Goal: Task Accomplishment & Management: Manage account settings

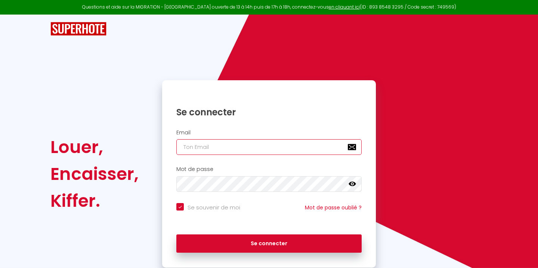
type input "[EMAIL_ADDRESS][DOMAIN_NAME]"
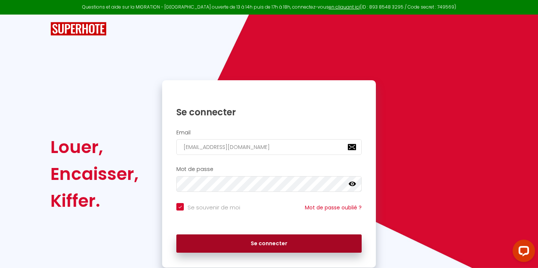
click at [227, 240] on button "Se connecter" at bounding box center [268, 244] width 185 height 19
checkbox input "true"
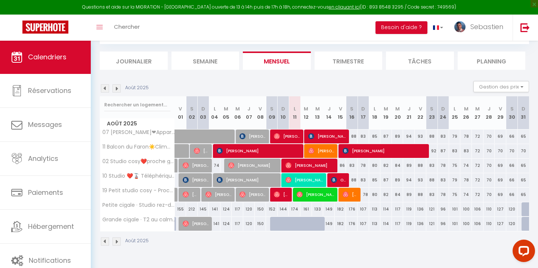
scroll to position [40, 0]
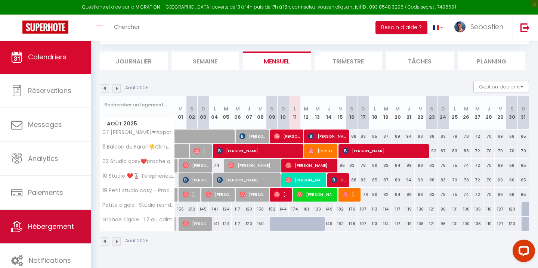
click at [60, 224] on span "Hébergement" at bounding box center [51, 226] width 46 height 9
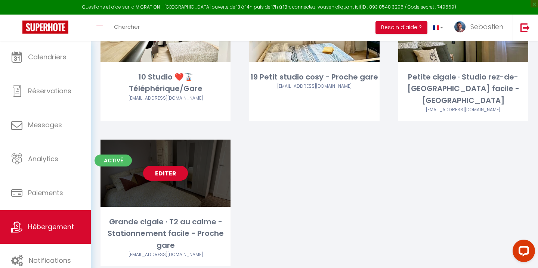
scroll to position [277, 0]
click at [161, 166] on link "Editer" at bounding box center [165, 173] width 45 height 15
select select "3"
select select "2"
select select "1"
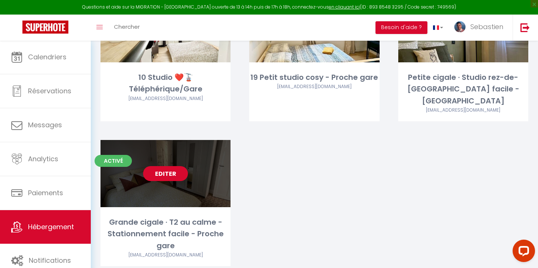
select select "1"
select select
select select "28"
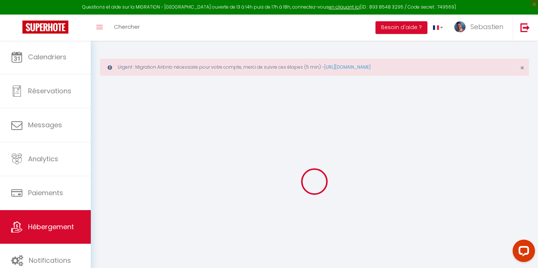
select select
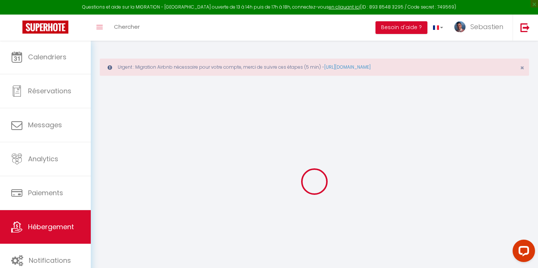
select select
checkbox input "false"
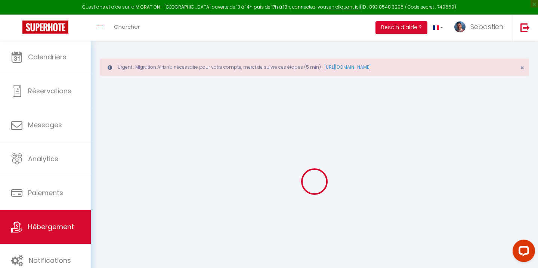
select select
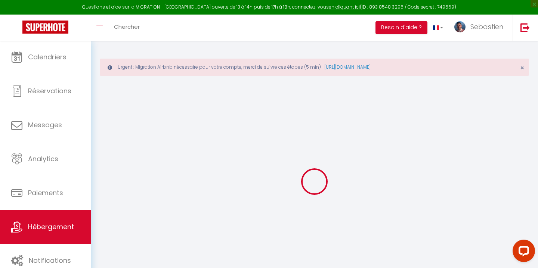
select select
checkbox input "false"
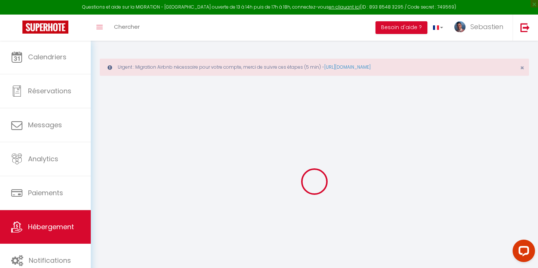
checkbox input "false"
select select
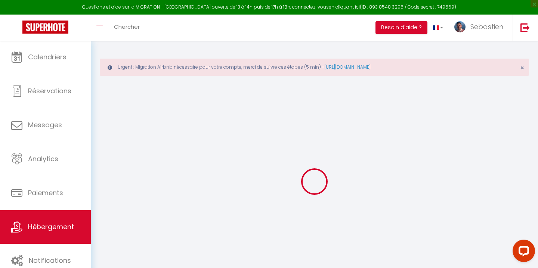
select select
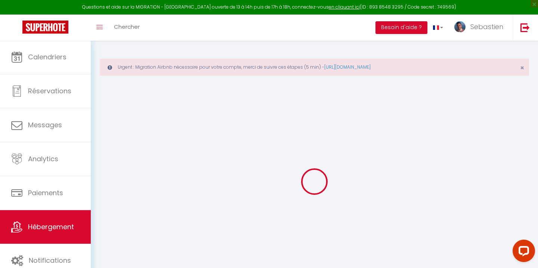
checkbox input "false"
select select
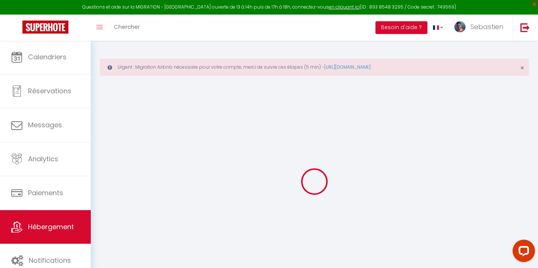
select select
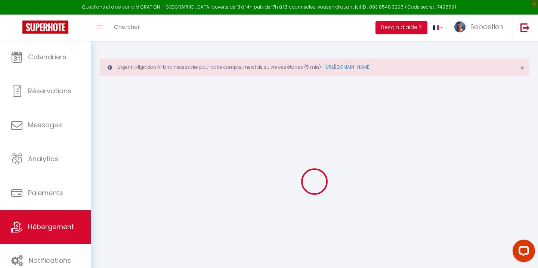
select select
checkbox input "false"
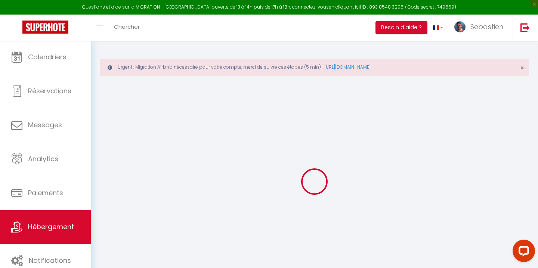
checkbox input "false"
select select
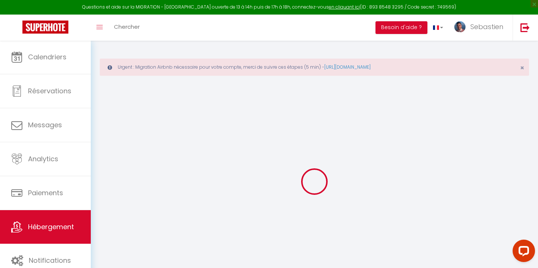
select select
checkbox input "false"
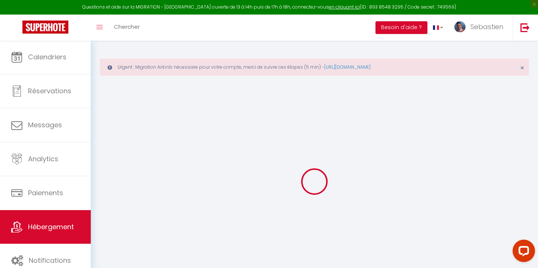
checkbox input "false"
select select
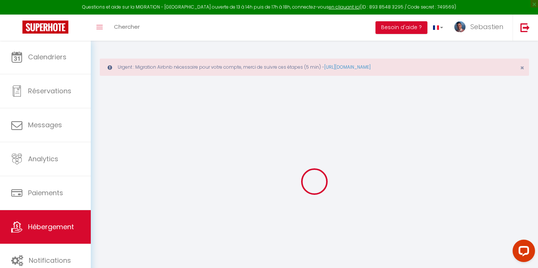
type input "Grande cigale · T2 au calme - Stationnement facile - Proche gare"
type input "[PERSON_NAME]"
select select "2"
type input "81"
type input "19"
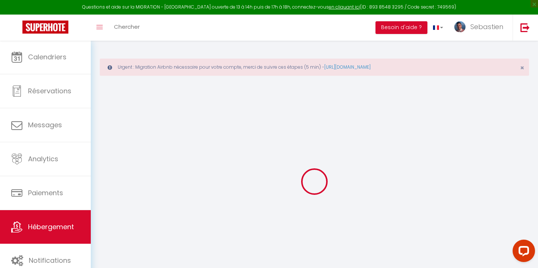
type input "300"
select select
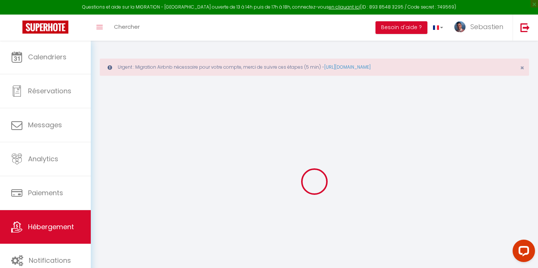
select select
type input "[STREET_ADDRESS]"
type input "83100"
type input "[GEOGRAPHIC_DATA]"
type input "[EMAIL_ADDRESS][DOMAIN_NAME]"
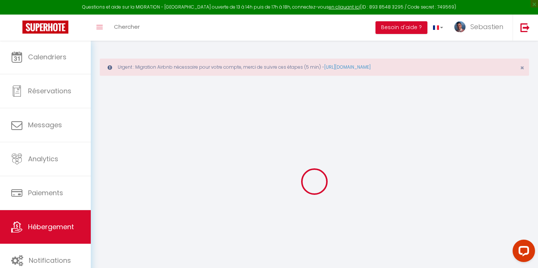
select select "10026"
checkbox input "false"
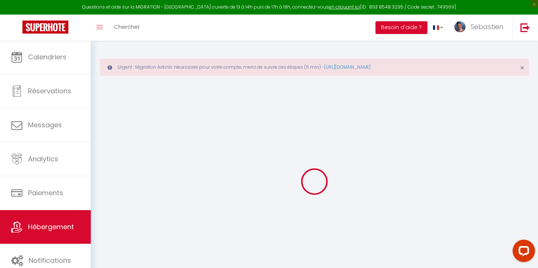
type input "0"
select select "33237"
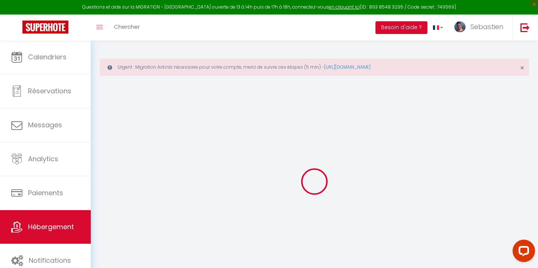
select select
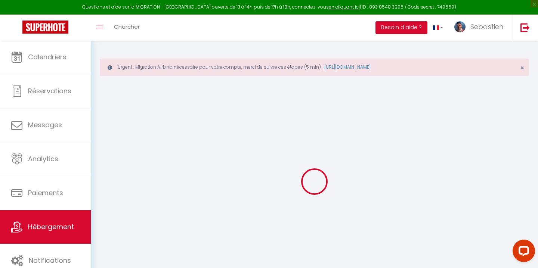
checkbox input "false"
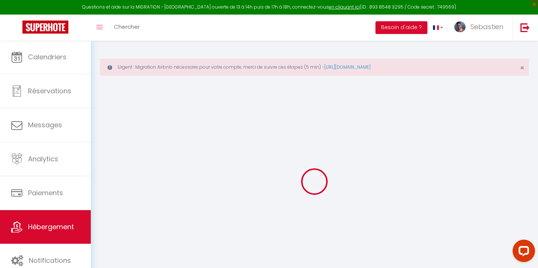
checkbox input "false"
select select "16:00"
select select
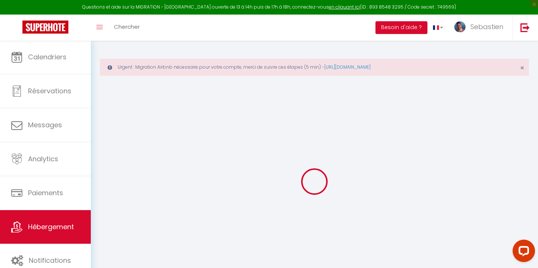
select select "11:00"
select select "30"
select select "120"
select select
checkbox input "false"
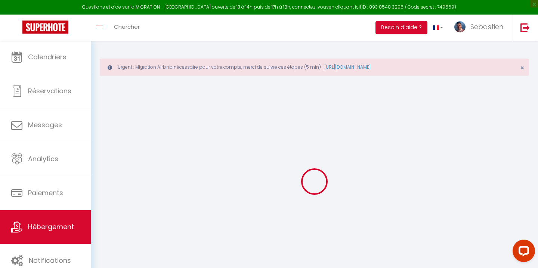
checkbox input "false"
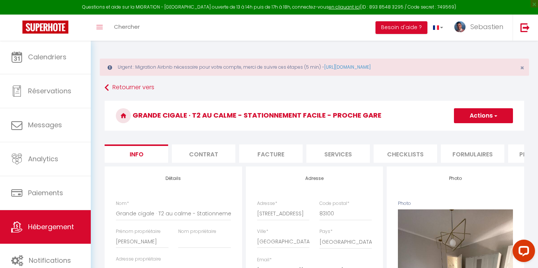
click at [497, 117] on button "Actions" at bounding box center [483, 115] width 59 height 15
click at [459, 152] on link "Supprimer" at bounding box center [472, 152] width 80 height 10
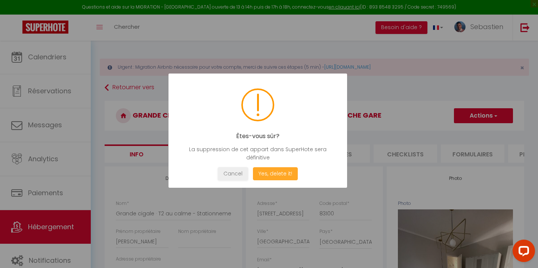
click at [267, 173] on button "Yes, delete it!" at bounding box center [275, 173] width 45 height 13
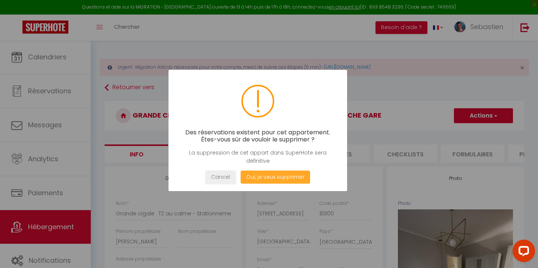
click at [267, 176] on button "Oui, je veux supprimer" at bounding box center [274, 177] width 69 height 13
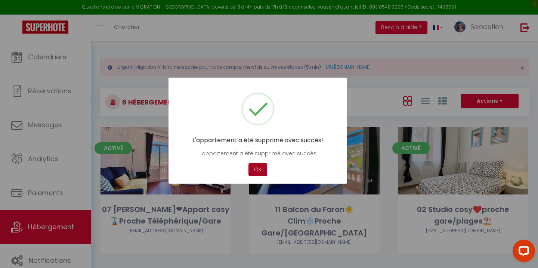
click at [257, 168] on button "OK" at bounding box center [257, 169] width 19 height 13
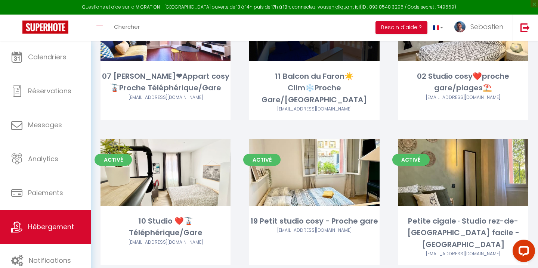
scroll to position [133, 0]
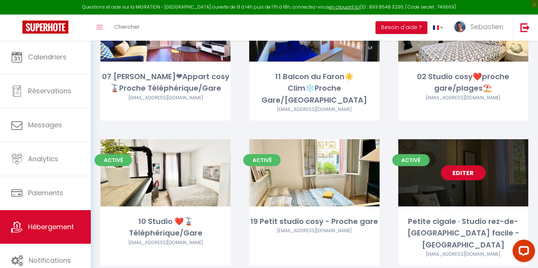
click at [472, 165] on link "Editer" at bounding box center [463, 172] width 45 height 15
select select "3"
select select "2"
select select "1"
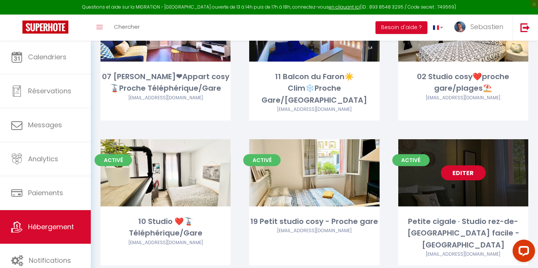
select select
select select "28"
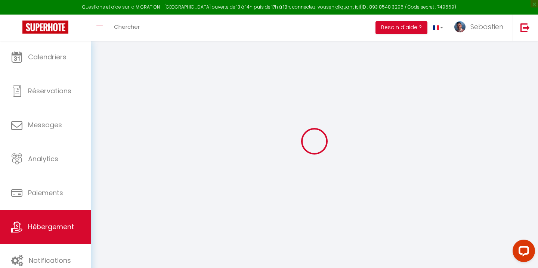
select select
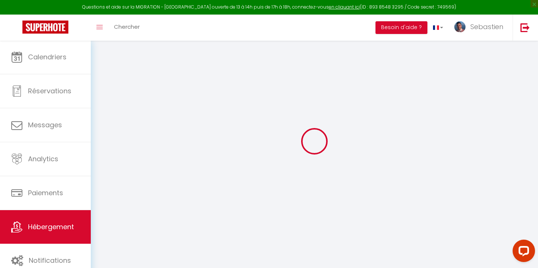
select select
checkbox input "false"
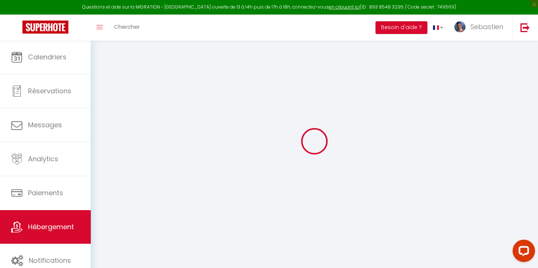
select select
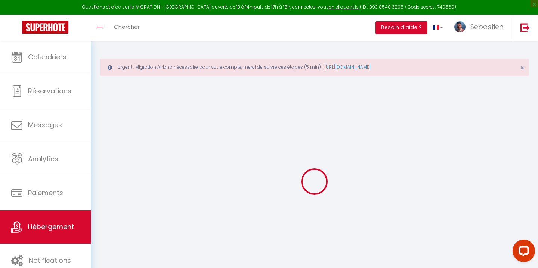
select select
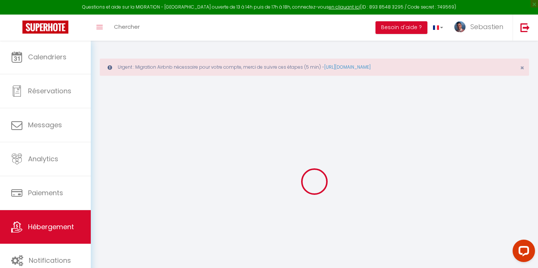
select select
checkbox input "false"
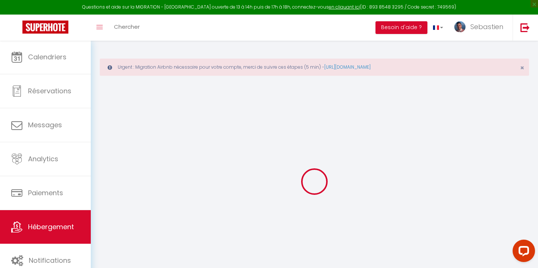
select select
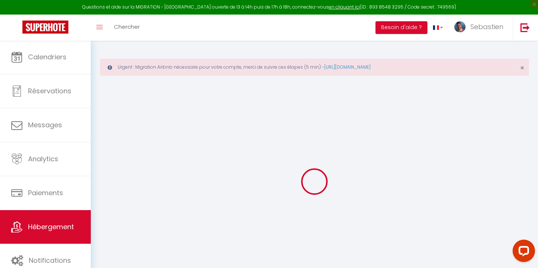
select select
checkbox input "false"
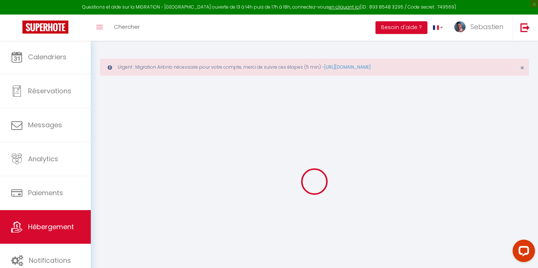
checkbox input "false"
select select
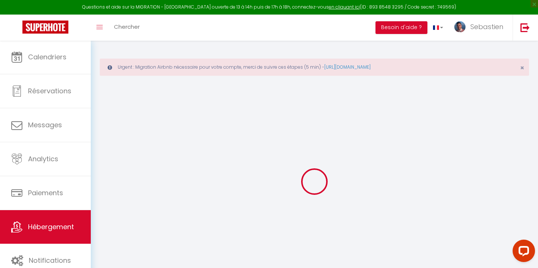
select select
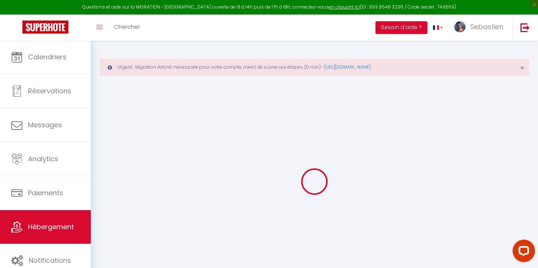
checkbox input "false"
select select
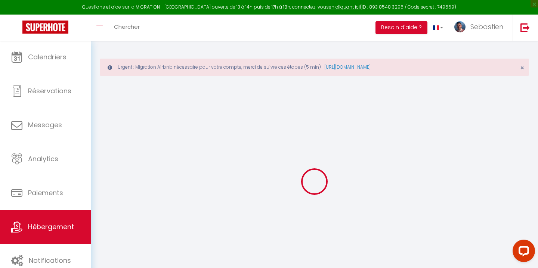
select select
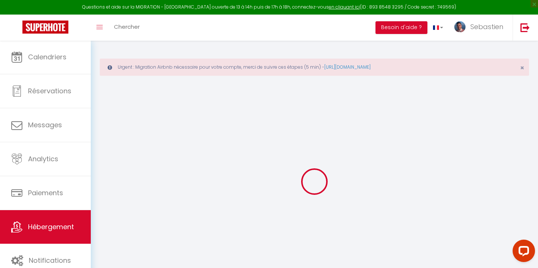
select select
checkbox input "false"
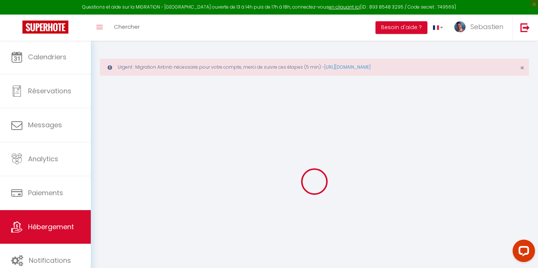
checkbox input "false"
select select
type input "Petite cigale · Studio rez-de-[GEOGRAPHIC_DATA] facile - [GEOGRAPHIC_DATA]"
type input "[PERSON_NAME]"
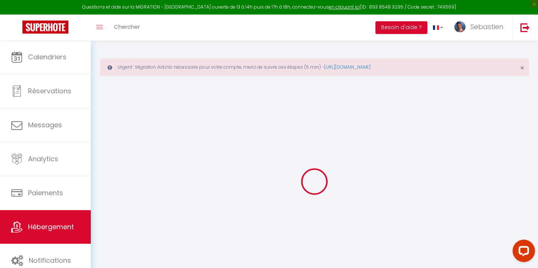
select select "2"
type input "79"
type input "19"
type input "300"
select select
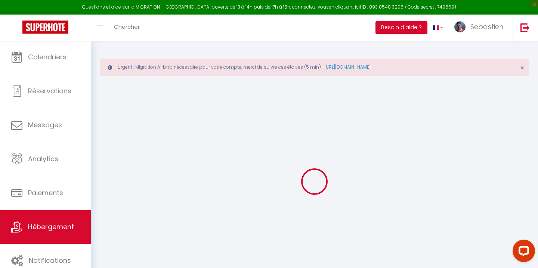
select select
type input "[STREET_ADDRESS]"
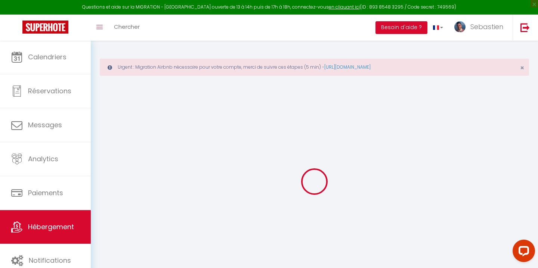
type input "83100"
type input "[GEOGRAPHIC_DATA]"
type input "[EMAIL_ADDRESS][DOMAIN_NAME]"
select select "10026"
checkbox input "false"
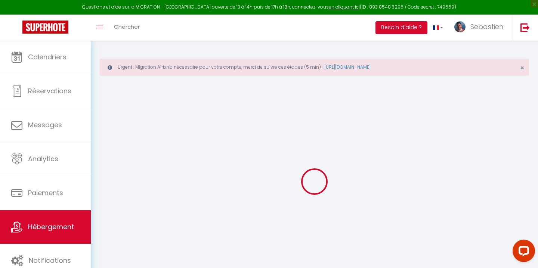
checkbox input "false"
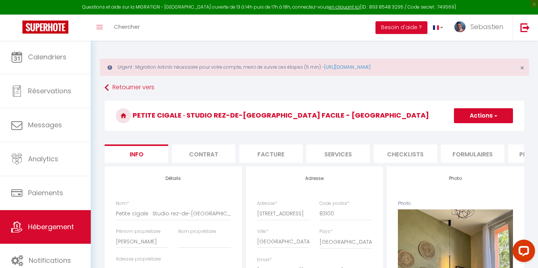
click at [493, 117] on span "button" at bounding box center [495, 115] width 5 height 7
click at [457, 150] on link "Supprimer" at bounding box center [472, 152] width 80 height 10
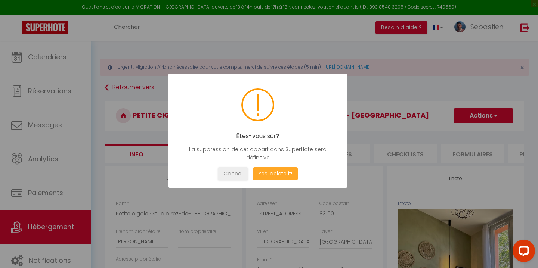
click at [271, 175] on button "Yes, delete it!" at bounding box center [275, 173] width 45 height 13
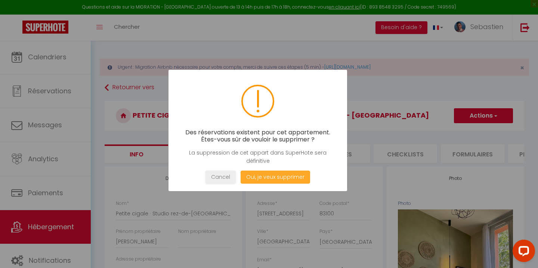
click at [271, 175] on button "Oui, je veux supprimer" at bounding box center [274, 177] width 69 height 13
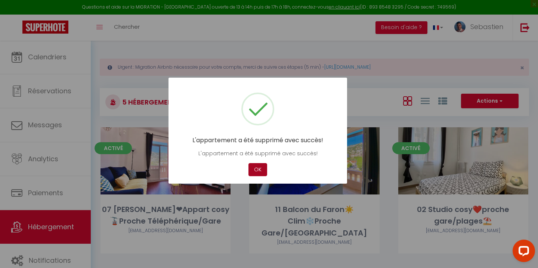
click at [258, 171] on button "OK" at bounding box center [257, 169] width 19 height 13
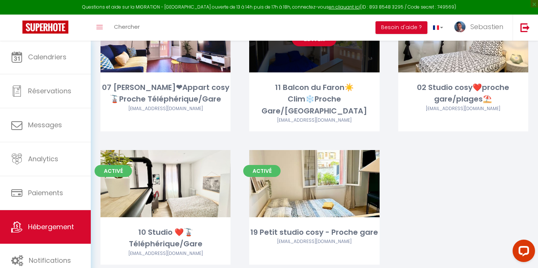
scroll to position [121, 0]
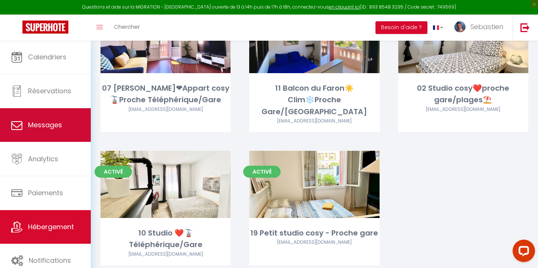
click at [50, 127] on span "Messages" at bounding box center [45, 124] width 34 height 9
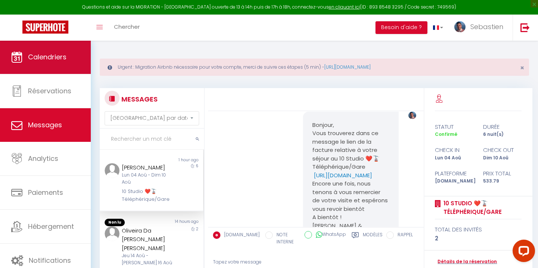
click at [58, 63] on link "Calendriers" at bounding box center [45, 57] width 91 height 34
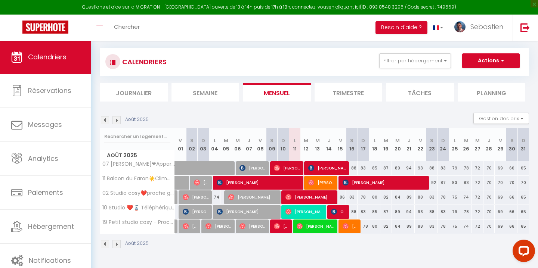
scroll to position [40, 0]
click at [531, 4] on span "×" at bounding box center [533, 3] width 7 height 7
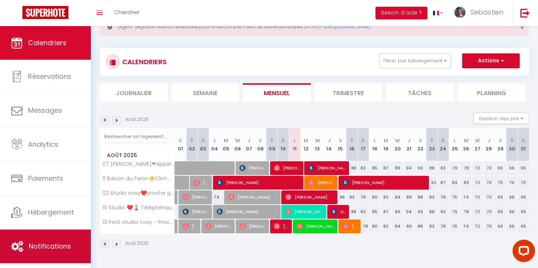
click at [45, 251] on span "Notifications" at bounding box center [50, 246] width 42 height 9
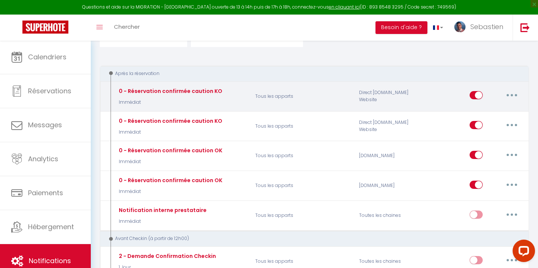
scroll to position [96, 0]
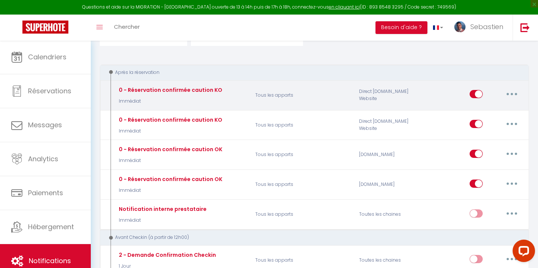
click at [509, 92] on button "button" at bounding box center [511, 94] width 21 height 12
click at [478, 111] on link "Editer" at bounding box center [492, 111] width 55 height 13
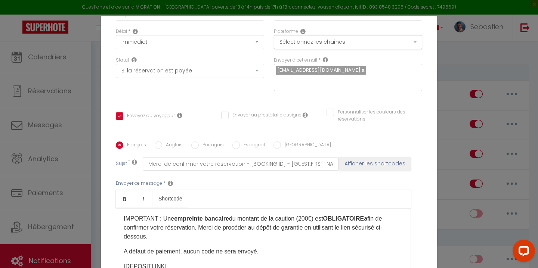
scroll to position [4, 0]
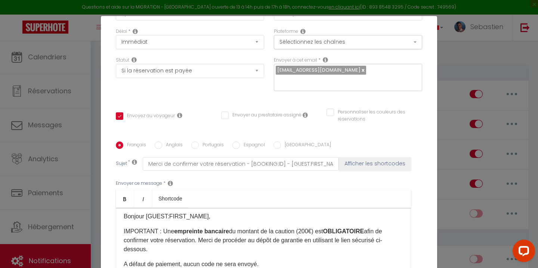
drag, startPoint x: 363, startPoint y: 232, endPoint x: 326, endPoint y: 230, distance: 37.4
click at [326, 230] on p "IMPORTANT : Une empreinte bancaire du montant de la caution (200€) est OBLIGATO…" at bounding box center [263, 240] width 279 height 27
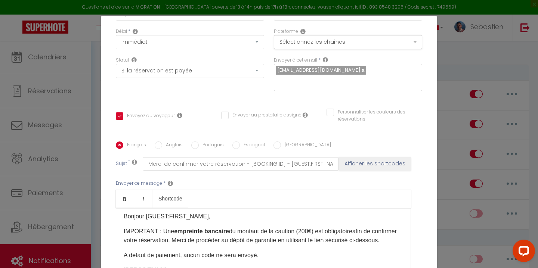
click at [350, 229] on p "IMPORTANT : Une empreinte bancaire du montant de la caution (200€) est obligato…" at bounding box center [263, 236] width 279 height 18
click at [119, 196] on link "Bold" at bounding box center [125, 199] width 18 height 18
click at [372, 232] on p "IMPORTANT : Une empreinte bancaire du montant de la caution (200€) est obligato…" at bounding box center [263, 236] width 279 height 18
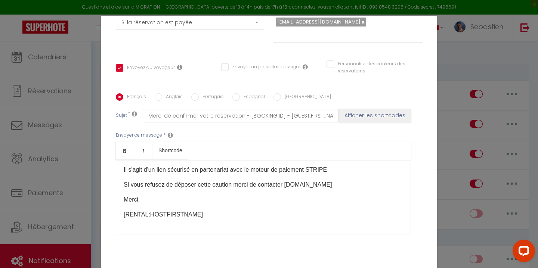
scroll to position [130, 0]
click at [288, 184] on p "Si vous refusez de déposer cette caution merci de contacter [DOMAIN_NAME]" at bounding box center [263, 184] width 279 height 9
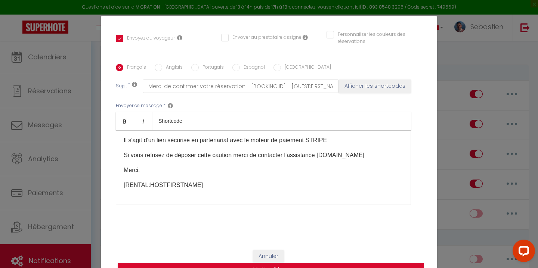
scroll to position [158, 0]
click at [300, 266] on button "Mettre à jour" at bounding box center [271, 270] width 306 height 14
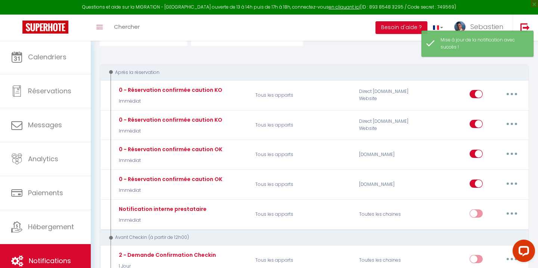
scroll to position [0, 0]
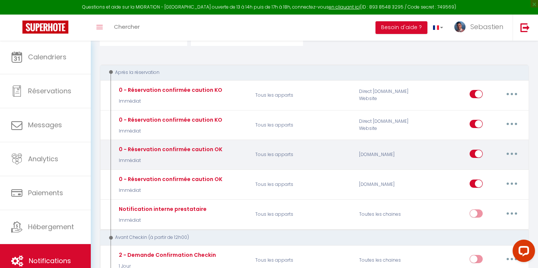
click at [509, 152] on button "button" at bounding box center [511, 154] width 21 height 12
click at [485, 168] on link "Editer" at bounding box center [492, 170] width 55 height 13
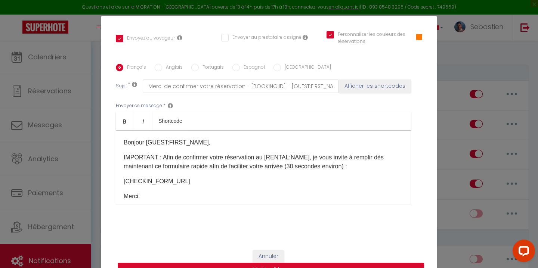
scroll to position [158, 0]
click at [294, 263] on button "Mettre à jour" at bounding box center [271, 270] width 306 height 14
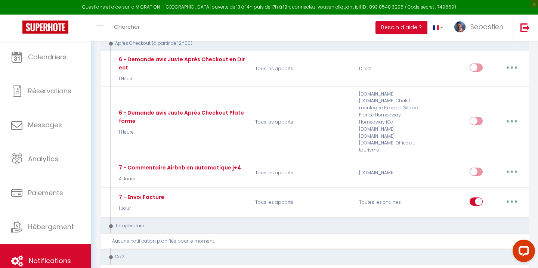
scroll to position [939, 0]
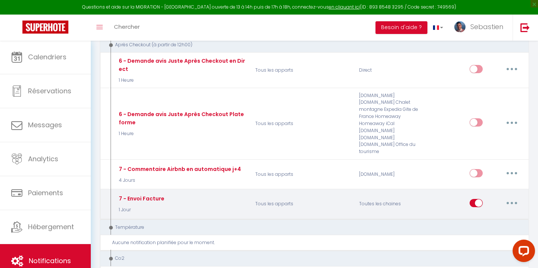
click at [510, 202] on icon "button" at bounding box center [511, 203] width 2 height 2
click at [487, 214] on link "Editer" at bounding box center [492, 220] width 55 height 13
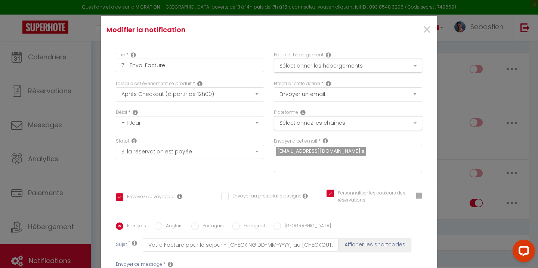
scroll to position [0, 0]
click at [259, 123] on select "Immédiat + 10 Minutes + 1 Heure + 2 Heures + 3 Heures + 4 Heures + 5 Heures + 6…" at bounding box center [190, 123] width 148 height 14
click at [417, 63] on button "Sélectionner les hébergements" at bounding box center [348, 66] width 148 height 14
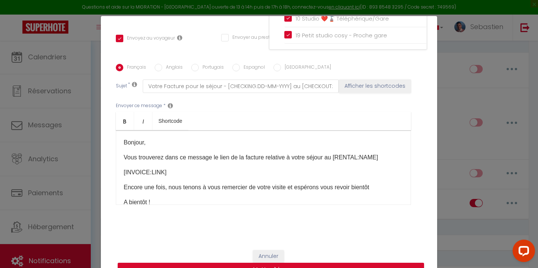
scroll to position [158, 0]
click at [301, 263] on button "Mettre à jour" at bounding box center [271, 270] width 306 height 14
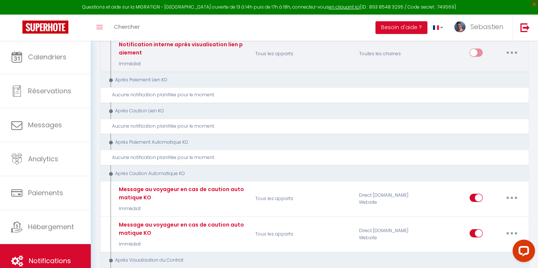
scroll to position [1233, 0]
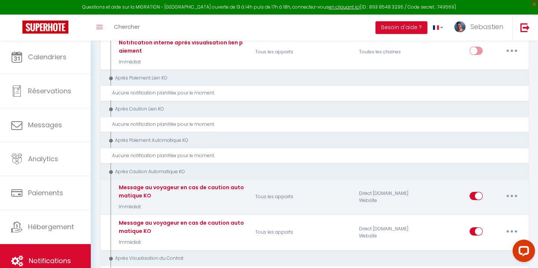
click at [515, 190] on button "button" at bounding box center [511, 196] width 21 height 12
click at [486, 207] on link "Editer" at bounding box center [492, 213] width 55 height 13
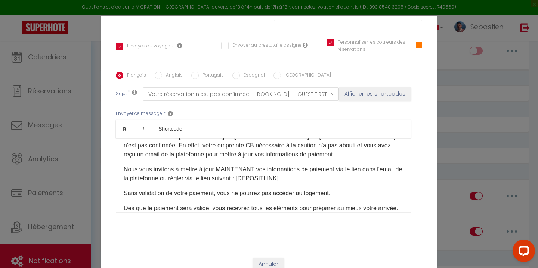
scroll to position [31, 0]
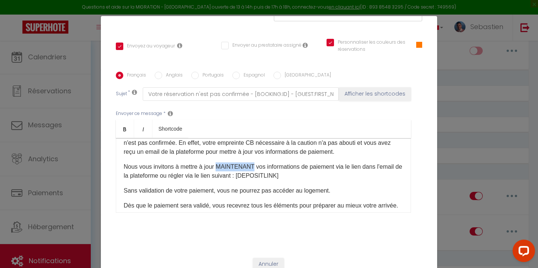
drag, startPoint x: 252, startPoint y: 165, endPoint x: 219, endPoint y: 165, distance: 33.6
click at [219, 165] on p "Nous vous invitons à mettre à jour MAINTENANT vos informations de paiement via …" at bounding box center [263, 171] width 279 height 18
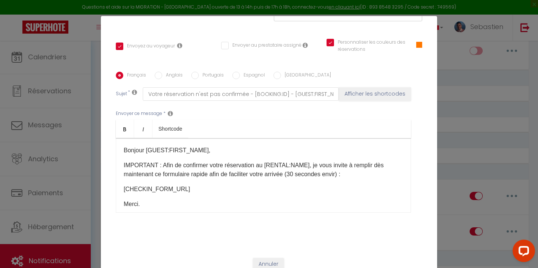
scroll to position [0, 0]
click at [272, 261] on button "Annuler" at bounding box center [268, 264] width 31 height 13
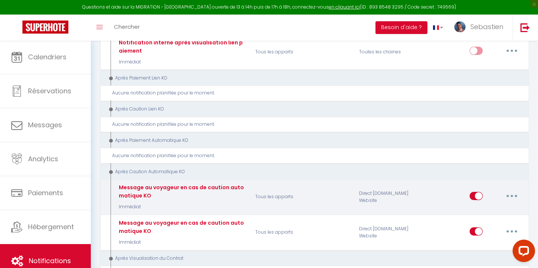
click at [510, 195] on icon "button" at bounding box center [511, 196] width 2 height 2
click at [490, 207] on link "Editer" at bounding box center [492, 213] width 55 height 13
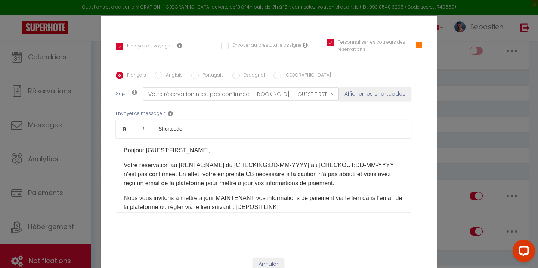
click at [251, 198] on p "Nous vous invitons à mettre à jour MAINTENANT vos informations de paiement via …" at bounding box center [263, 203] width 279 height 18
drag, startPoint x: 260, startPoint y: 199, endPoint x: 218, endPoint y: 197, distance: 41.5
click at [218, 197] on p "Nous vous invitons à mettre à jour dès maintenant vos informations de paiement …" at bounding box center [263, 203] width 279 height 18
click at [123, 127] on icon "Bold" at bounding box center [125, 129] width 6 height 6
click at [282, 199] on p "Nous vous invitons à mettre à jour dès maintenant vos informations de paiement …" at bounding box center [263, 203] width 279 height 18
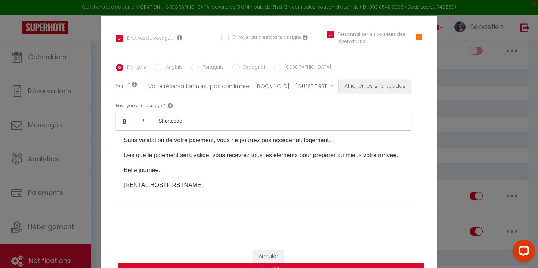
scroll to position [158, 0]
click at [302, 264] on button "Mettre à jour" at bounding box center [271, 270] width 306 height 14
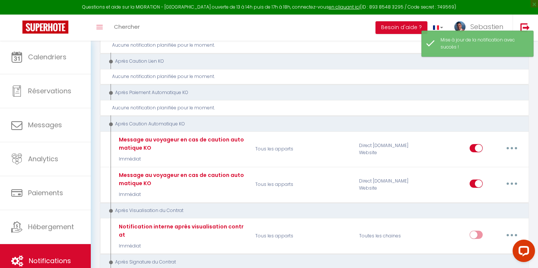
scroll to position [1286, 0]
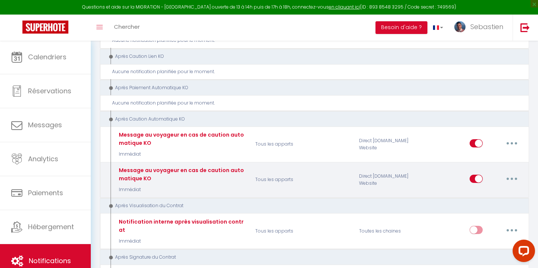
click at [511, 173] on button "button" at bounding box center [511, 179] width 21 height 12
click at [482, 189] on link "Editer" at bounding box center [492, 195] width 55 height 13
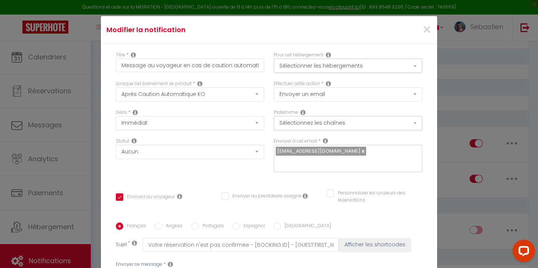
scroll to position [0, 0]
click at [415, 65] on button "Sélectionner les hébergements" at bounding box center [348, 66] width 148 height 14
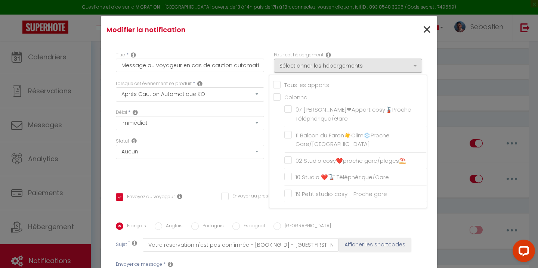
click at [428, 31] on span "×" at bounding box center [426, 30] width 9 height 22
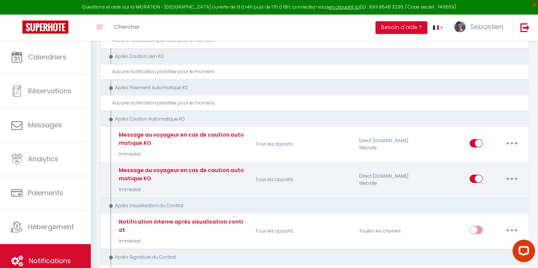
click at [512, 173] on button "button" at bounding box center [511, 179] width 21 height 12
click at [485, 230] on link "Supprimer" at bounding box center [492, 236] width 55 height 13
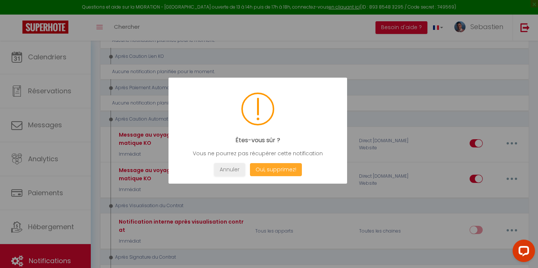
click at [289, 169] on button "Oui, supprimez!" at bounding box center [276, 169] width 52 height 13
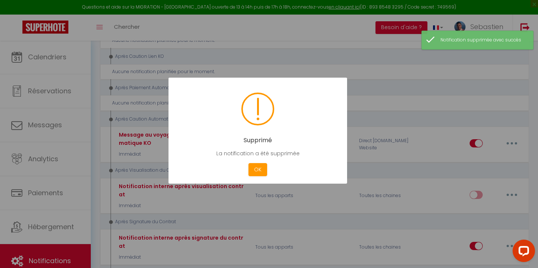
click at [393, 184] on div at bounding box center [269, 134] width 538 height 268
click at [260, 166] on button "OK" at bounding box center [257, 169] width 19 height 13
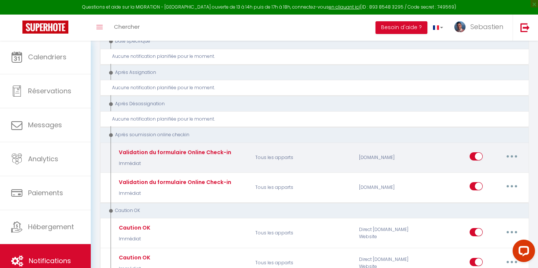
scroll to position [1643, 0]
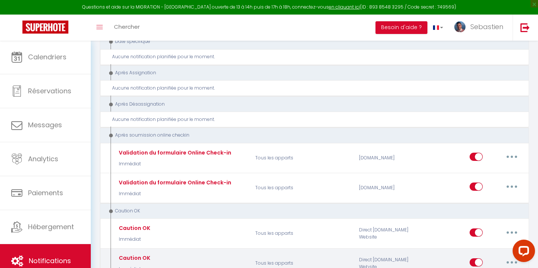
click at [516, 257] on button "button" at bounding box center [511, 263] width 21 height 12
click at [479, 196] on link "Editer" at bounding box center [492, 202] width 55 height 13
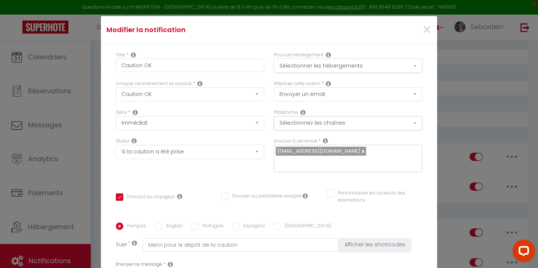
click at [417, 61] on button "Sélectionner les hébergements" at bounding box center [348, 66] width 148 height 14
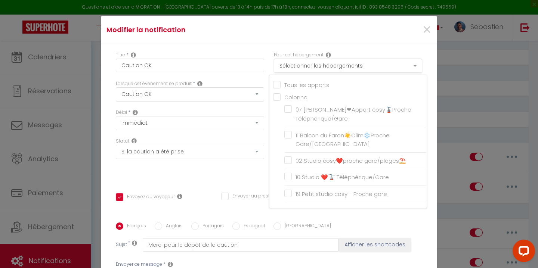
click at [417, 61] on button "Sélectionner les hébergements" at bounding box center [348, 66] width 148 height 14
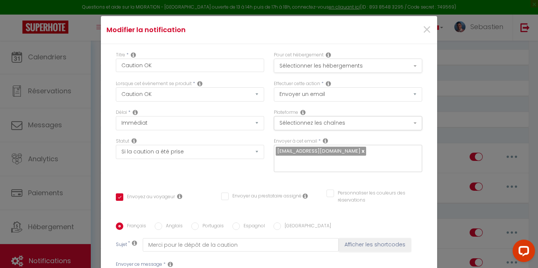
click at [417, 61] on button "Sélectionner les hébergements" at bounding box center [348, 66] width 148 height 14
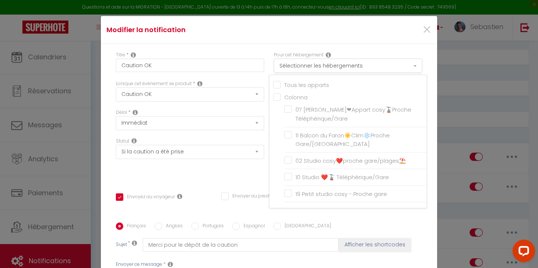
click at [417, 61] on button "Sélectionner les hébergements" at bounding box center [348, 66] width 148 height 14
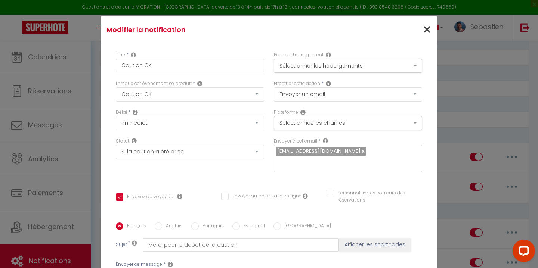
click at [426, 32] on span "×" at bounding box center [426, 30] width 9 height 22
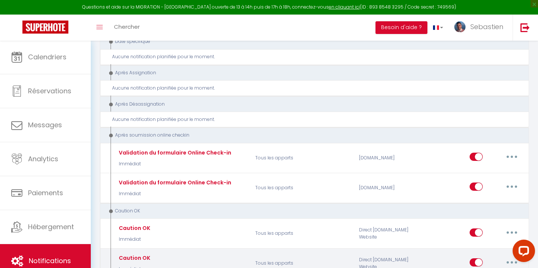
click at [514, 257] on button "button" at bounding box center [511, 263] width 21 height 12
click at [497, 237] on link "Supprimer" at bounding box center [492, 243] width 55 height 13
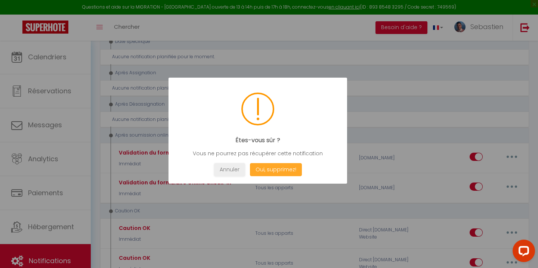
click at [283, 172] on button "Oui, supprimez!" at bounding box center [276, 169] width 52 height 13
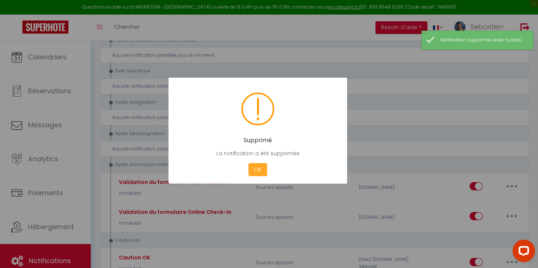
click at [257, 171] on button "OK" at bounding box center [257, 169] width 19 height 13
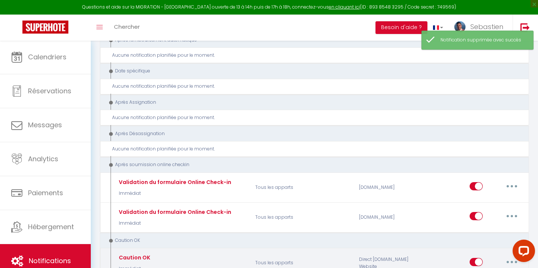
click at [507, 256] on button "button" at bounding box center [511, 262] width 21 height 12
click at [482, 196] on link "Editer" at bounding box center [492, 202] width 55 height 13
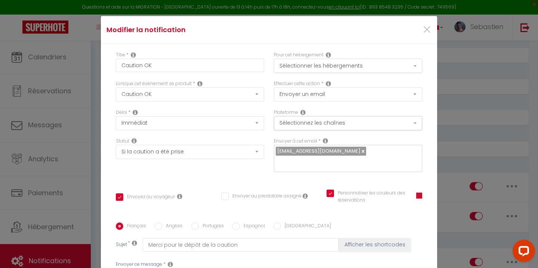
click at [404, 62] on button "Sélectionner les hébergements" at bounding box center [348, 66] width 148 height 14
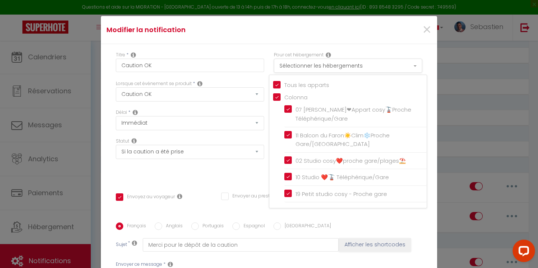
click at [404, 62] on button "Sélectionner les hébergements" at bounding box center [348, 66] width 148 height 14
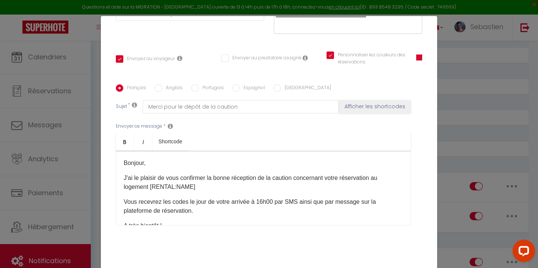
scroll to position [158, 0]
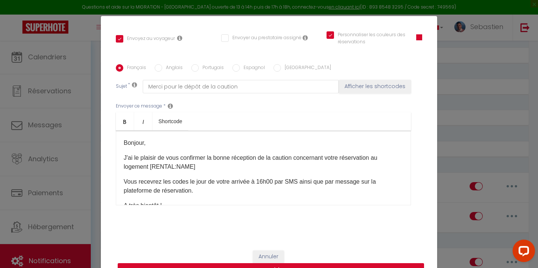
click at [326, 264] on button "Mettre à jour" at bounding box center [271, 270] width 306 height 14
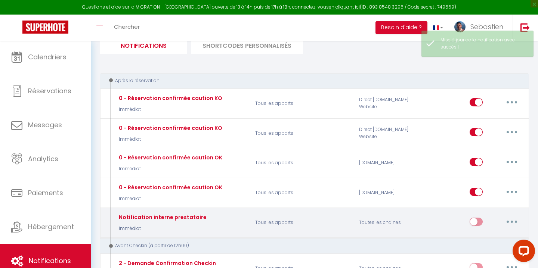
scroll to position [83, 0]
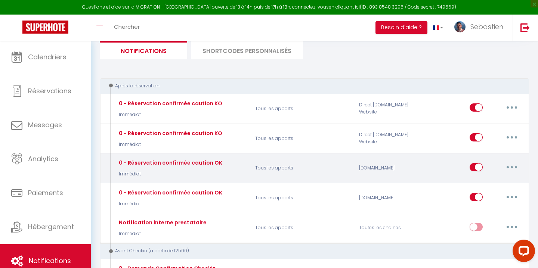
click at [510, 167] on icon "button" at bounding box center [511, 167] width 2 height 2
click at [488, 184] on link "Editer" at bounding box center [492, 184] width 55 height 13
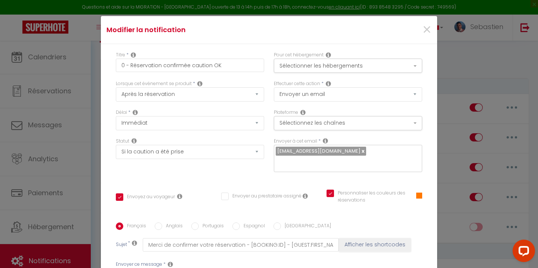
scroll to position [19, 0]
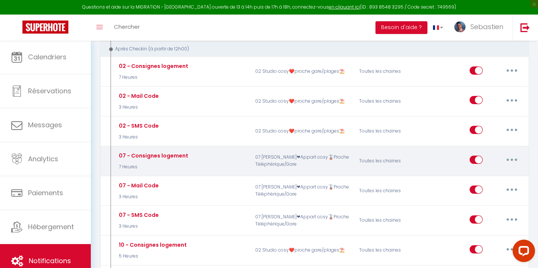
scroll to position [396, 0]
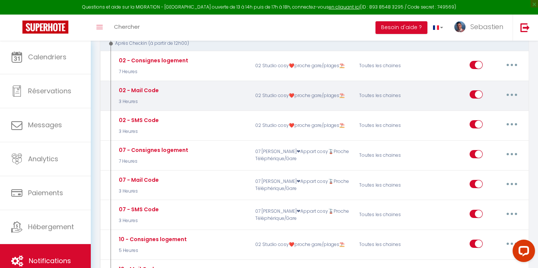
click at [512, 94] on icon "button" at bounding box center [511, 95] width 2 height 2
click at [492, 105] on link "Editer" at bounding box center [492, 111] width 55 height 13
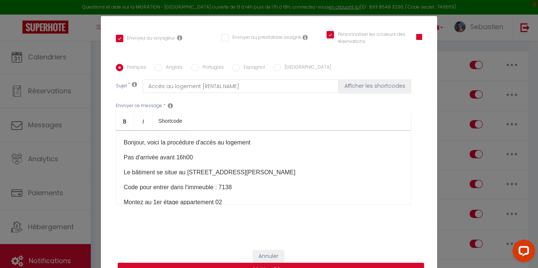
scroll to position [158, 0]
click at [268, 253] on button "Annuler" at bounding box center [268, 257] width 31 height 13
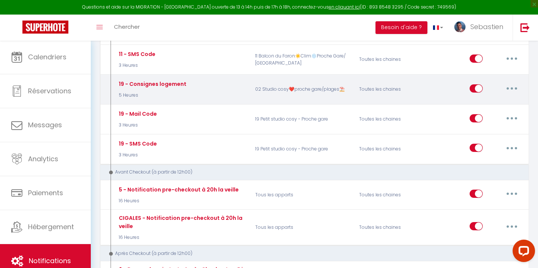
scroll to position [736, 0]
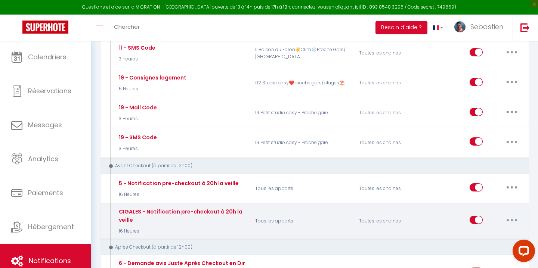
click at [518, 214] on button "button" at bounding box center [511, 220] width 21 height 12
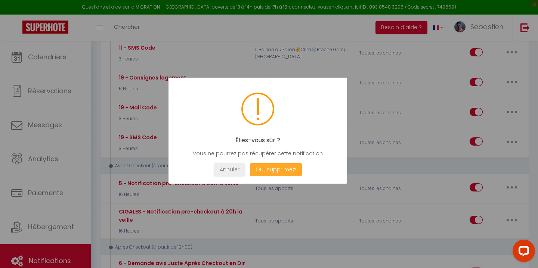
click at [278, 170] on button "Oui, supprimez!" at bounding box center [276, 169] width 52 height 13
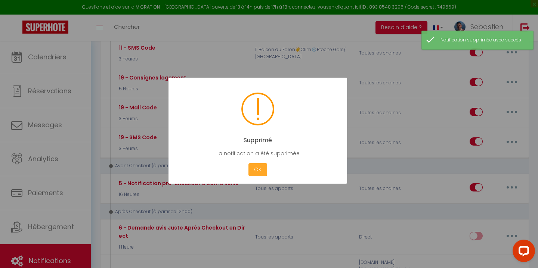
click at [257, 168] on button "OK" at bounding box center [257, 169] width 19 height 13
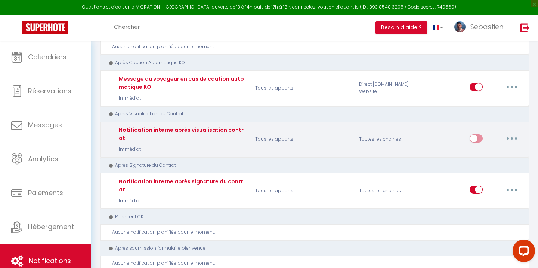
scroll to position [1333, 0]
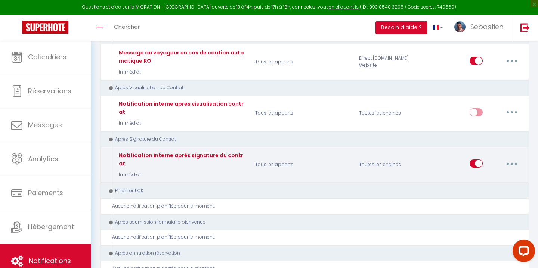
click at [514, 158] on button "button" at bounding box center [511, 164] width 21 height 12
click at [488, 215] on link "Supprimer" at bounding box center [492, 221] width 55 height 13
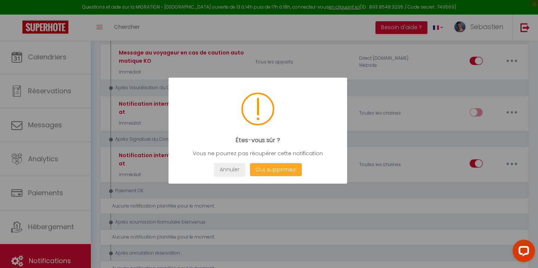
click at [268, 171] on button "Oui, supprimez!" at bounding box center [276, 169] width 52 height 13
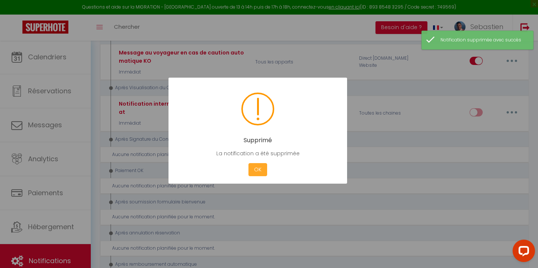
click at [256, 171] on button "OK" at bounding box center [257, 169] width 19 height 13
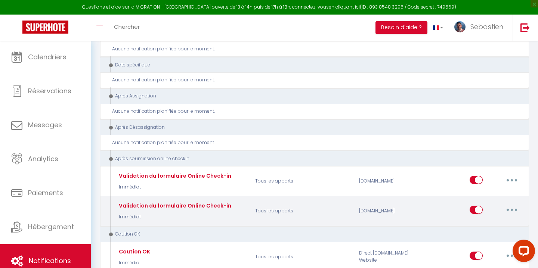
scroll to position [1564, 0]
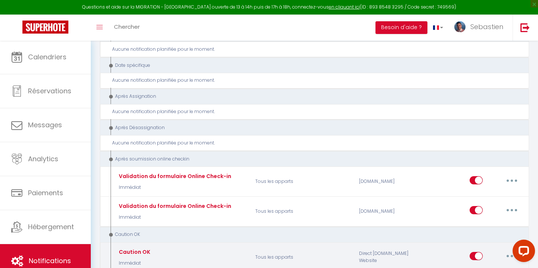
click at [512, 250] on button "button" at bounding box center [511, 256] width 21 height 12
click at [481, 190] on link "Editer" at bounding box center [492, 196] width 55 height 13
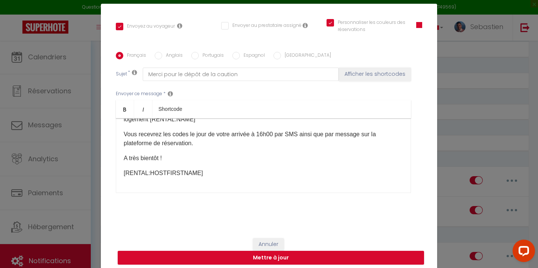
scroll to position [0, 0]
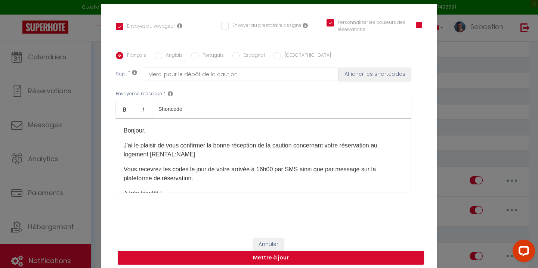
click at [267, 240] on button "Annuler" at bounding box center [268, 244] width 31 height 13
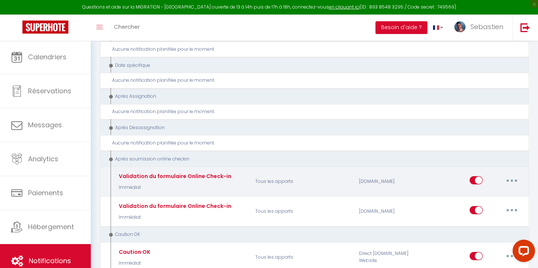
click at [508, 174] on button "button" at bounding box center [511, 180] width 21 height 12
click at [479, 191] on link "Editer" at bounding box center [492, 197] width 55 height 13
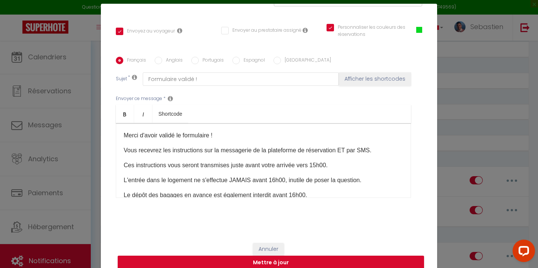
scroll to position [150, 0]
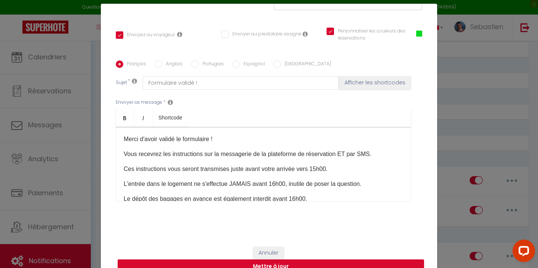
click at [124, 139] on p "Merci d'avoir validé le formulaire !" at bounding box center [263, 139] width 279 height 9
click at [346, 155] on p "Vous recevrez les instructions sur la messagerie de la plateforme de réservatio…" at bounding box center [263, 154] width 279 height 9
click at [250, 182] on p "L'entrée dans le logement ne s'effectue JAMAIS avant 16h00, inutile de poser la…" at bounding box center [263, 184] width 279 height 9
click at [286, 183] on p "L'entrée dans le logement ne s'effectue jamais avant 16h00, inutile de poser la…" at bounding box center [263, 184] width 279 height 9
click at [329, 184] on p "L'entrée dans le logement ne s'effectue jamais avant 16h00, il est inutile de p…" at bounding box center [263, 184] width 279 height 9
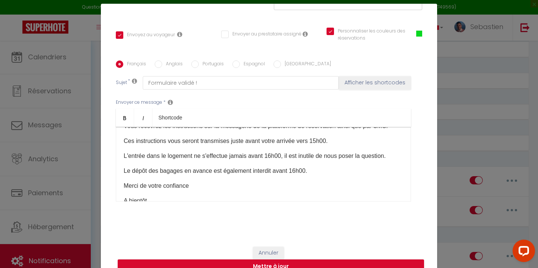
scroll to position [28, 0]
click at [302, 156] on p "L'entrée dans le logement ne s'effectue jamais avant 16h00, il est inutile de n…" at bounding box center [263, 156] width 279 height 9
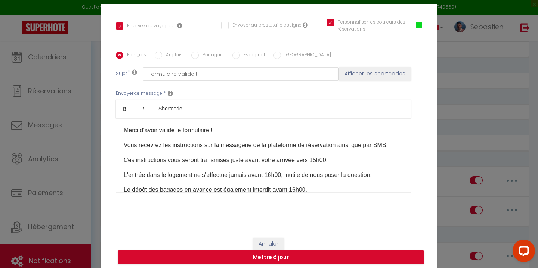
scroll to position [158, 0]
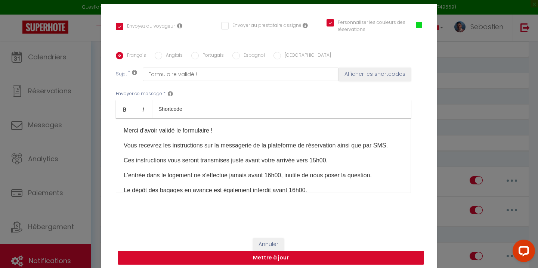
click at [329, 261] on button "Mettre à jour" at bounding box center [271, 258] width 306 height 14
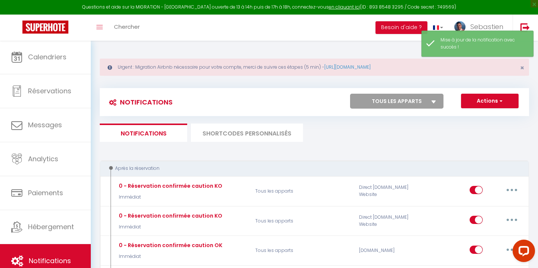
scroll to position [0, 0]
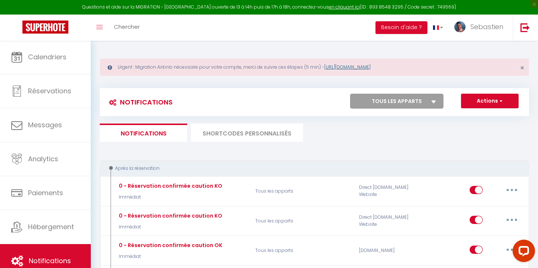
click at [361, 65] on link "[URL][DOMAIN_NAME]" at bounding box center [347, 67] width 46 height 6
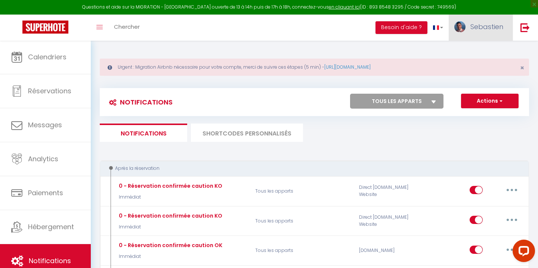
click at [491, 27] on span "Sebastien" at bounding box center [486, 26] width 33 height 9
click at [481, 52] on link "Paramètres" at bounding box center [482, 52] width 55 height 13
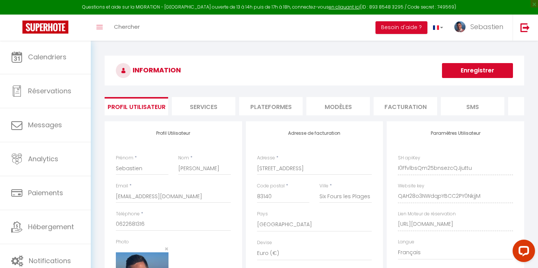
click at [267, 102] on li "Plateformes" at bounding box center [270, 106] width 63 height 18
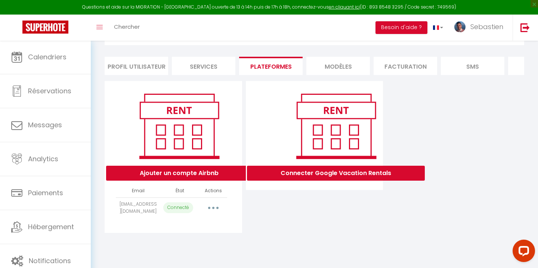
scroll to position [40, 0]
click at [218, 208] on button "button" at bounding box center [213, 208] width 21 height 12
click at [193, 254] on link "Reconnecter le compte" at bounding box center [180, 251] width 83 height 13
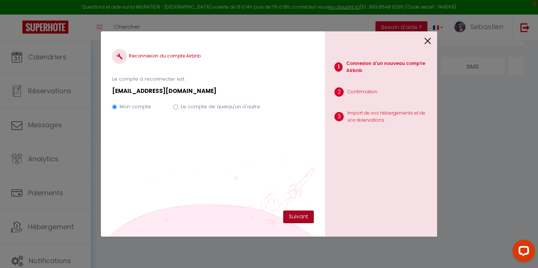
click at [290, 214] on button "Suivant" at bounding box center [298, 217] width 31 height 13
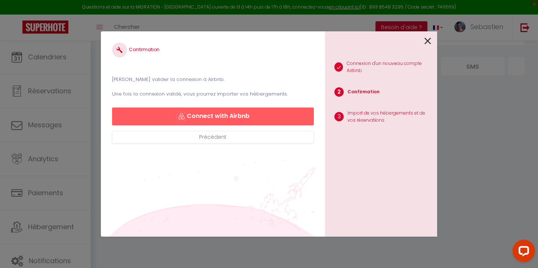
click at [228, 118] on button "Connect with Airbnb" at bounding box center [213, 117] width 202 height 18
click at [208, 113] on button "Connect with Airbnb" at bounding box center [213, 117] width 202 height 18
click at [426, 40] on icon at bounding box center [427, 40] width 7 height 11
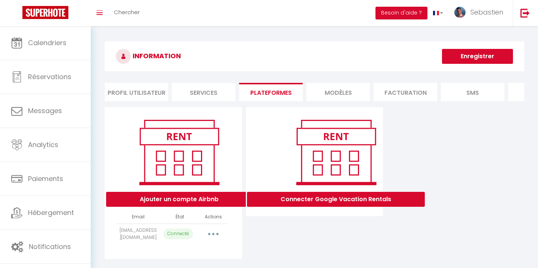
select select "50222"
select select "50223"
select select "50224"
select select "50225"
select select "50226"
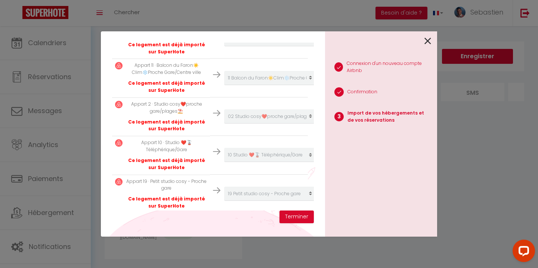
scroll to position [176, 0]
click at [303, 218] on button "Terminer" at bounding box center [296, 217] width 34 height 13
